Goal: Information Seeking & Learning: Learn about a topic

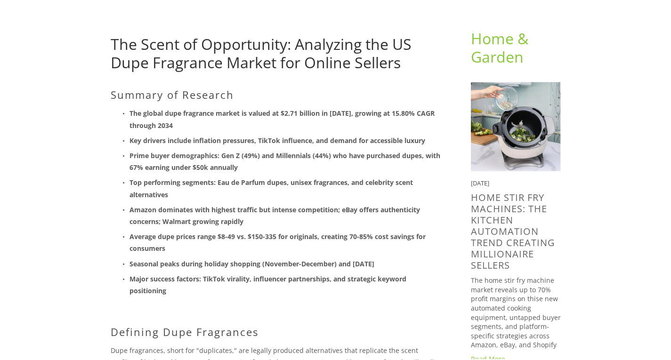
scroll to position [83, 0]
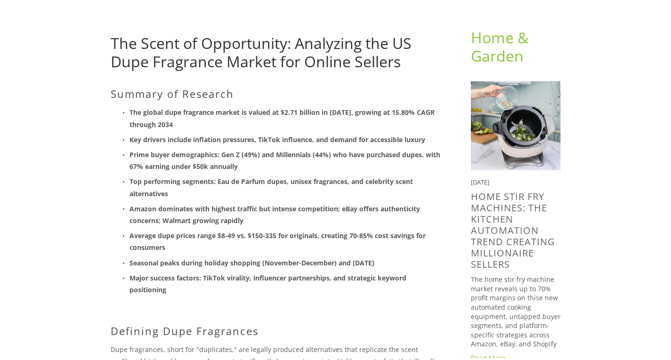
drag, startPoint x: 633, startPoint y: 255, endPoint x: 620, endPoint y: 164, distance: 91.8
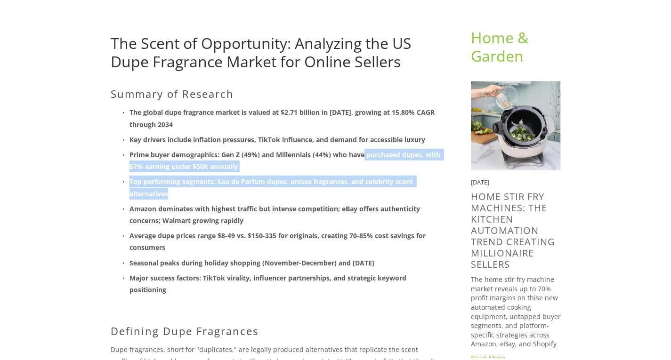
drag, startPoint x: 366, startPoint y: 171, endPoint x: 405, endPoint y: 196, distance: 46.5
click at [405, 196] on ul "The global dupe fragrance market is valued at $2.71 billion in [DATE], growing …" at bounding box center [276, 200] width 330 height 189
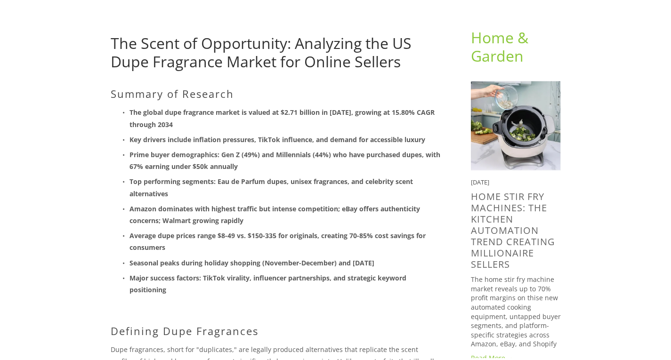
click at [262, 243] on p "Average dupe prices range $8-49 vs. $150-335 for originals, creating 70-85% cos…" at bounding box center [285, 242] width 311 height 24
